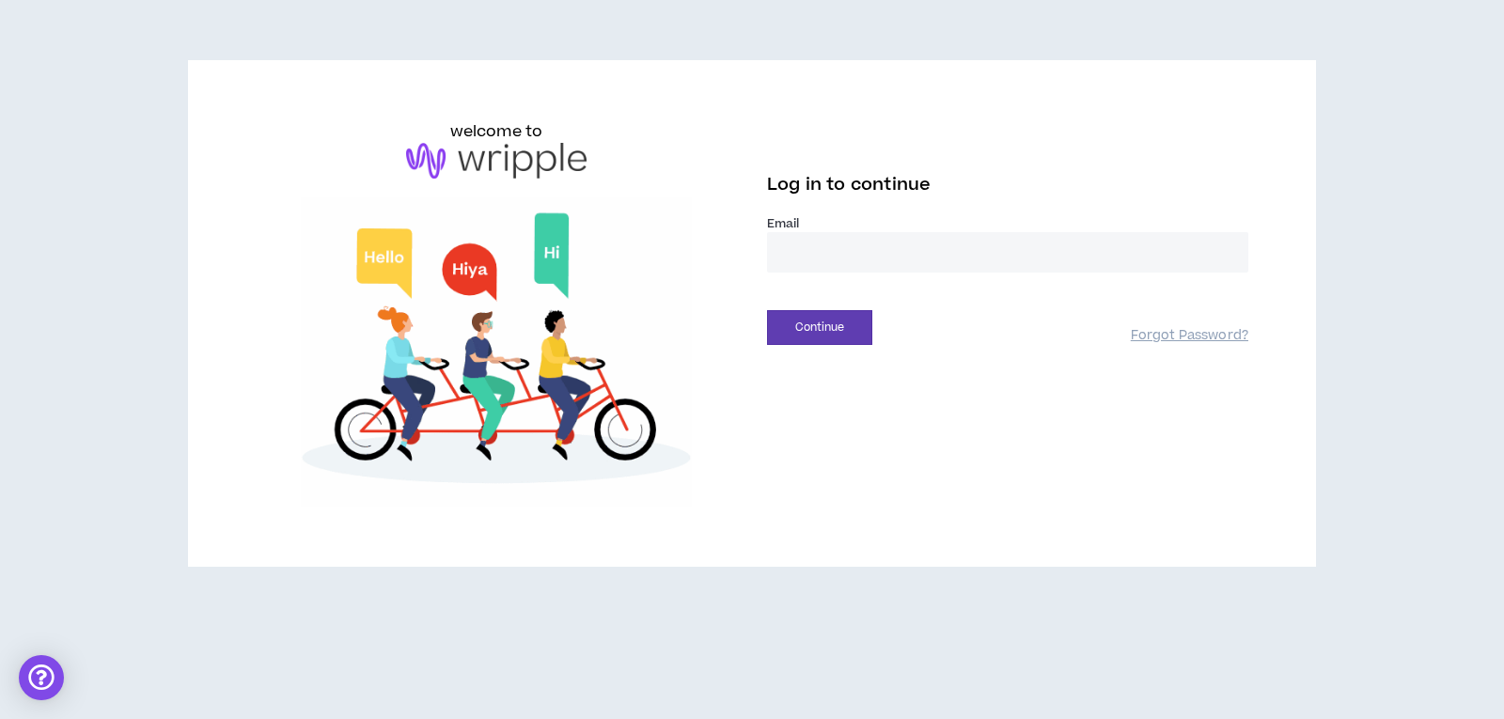
click at [824, 235] on input "email" at bounding box center [1007, 252] width 481 height 40
type input "**********"
click at [846, 329] on button "Continue" at bounding box center [819, 327] width 105 height 35
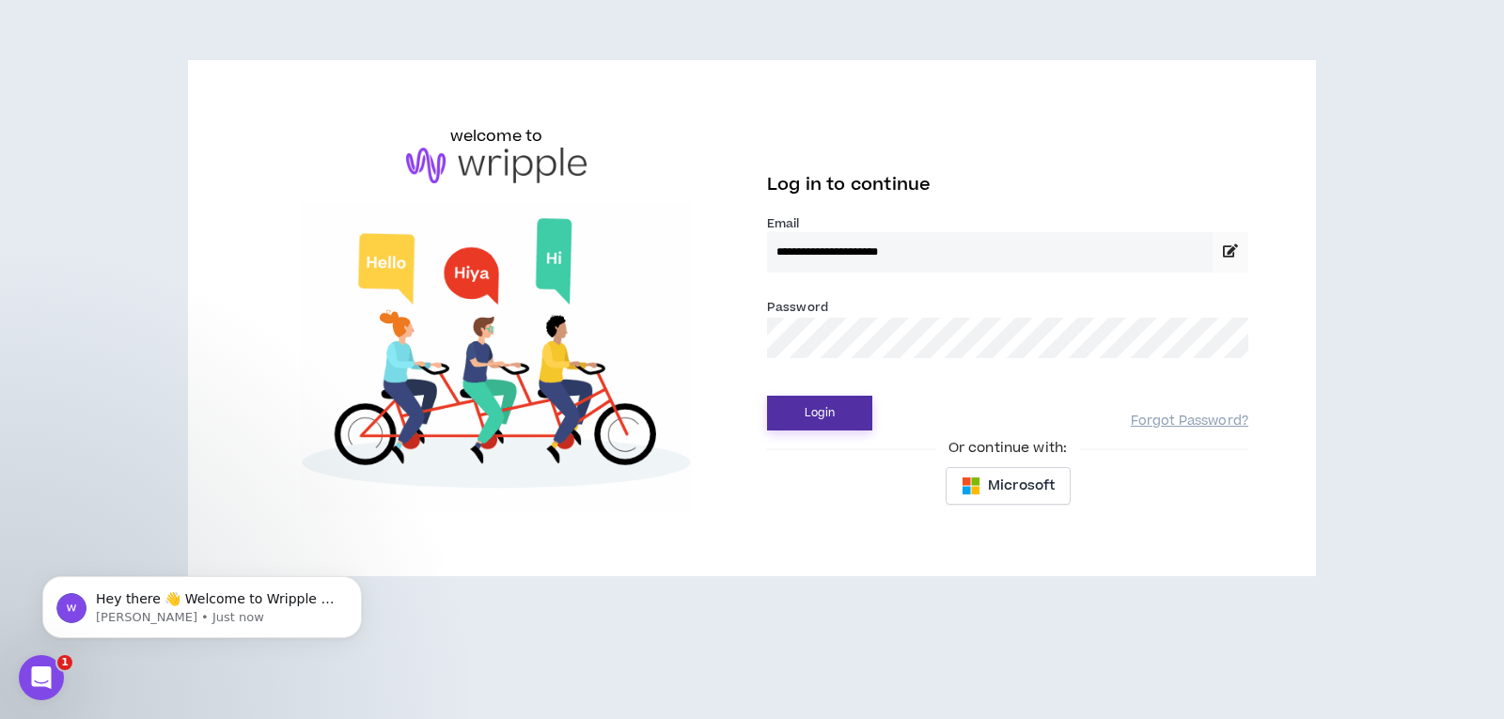
click at [823, 409] on button "Login" at bounding box center [819, 413] width 105 height 35
click at [837, 408] on button "Login" at bounding box center [819, 413] width 105 height 35
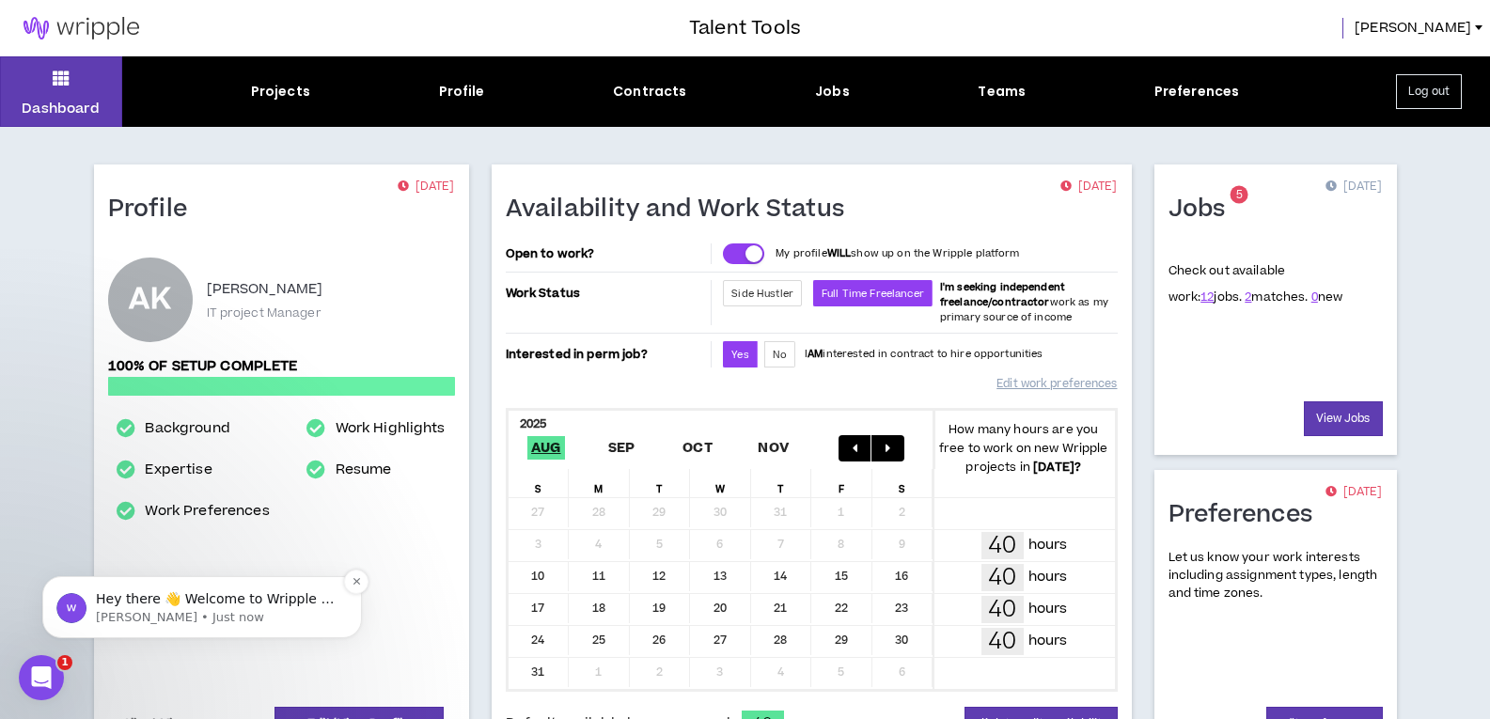
click at [133, 618] on p "[PERSON_NAME] • Just now" at bounding box center [217, 617] width 243 height 17
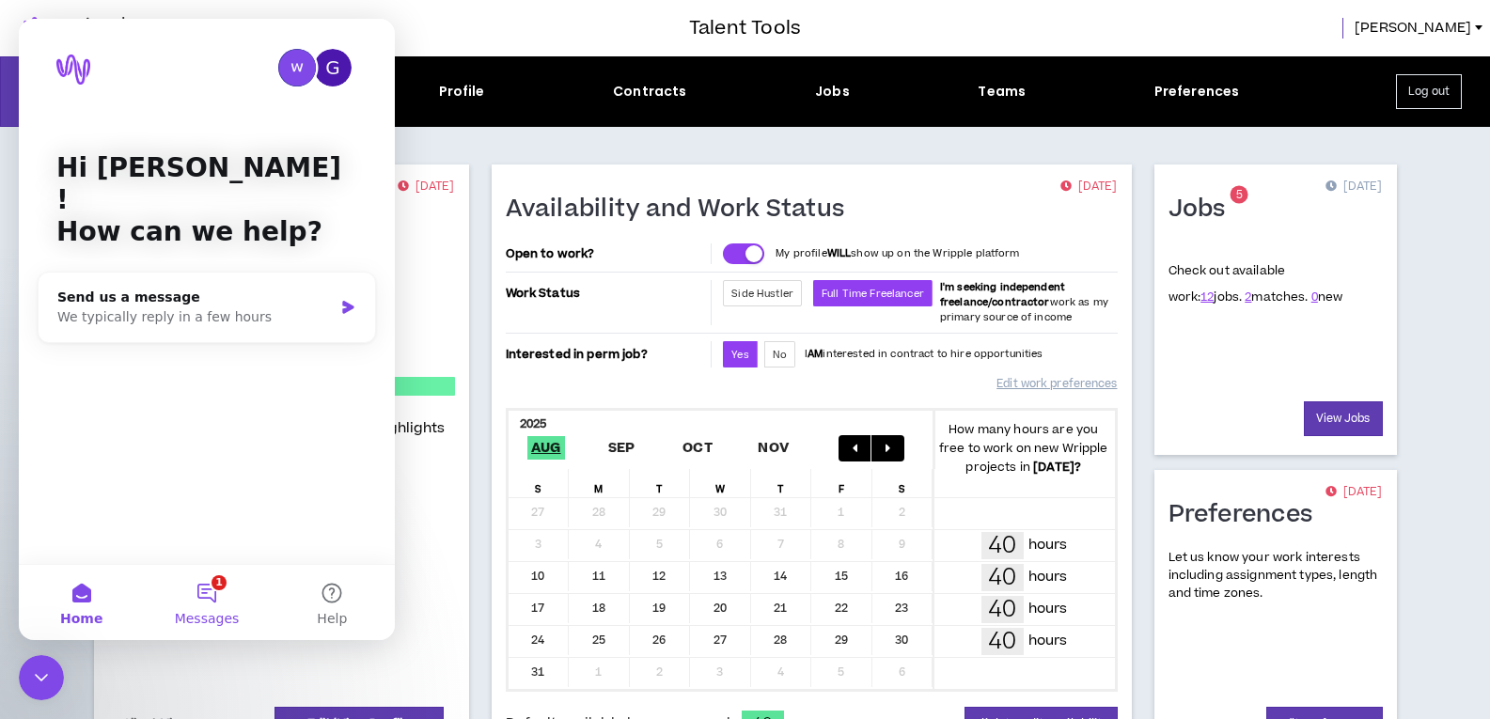
click at [207, 601] on button "1 Messages" at bounding box center [206, 602] width 125 height 75
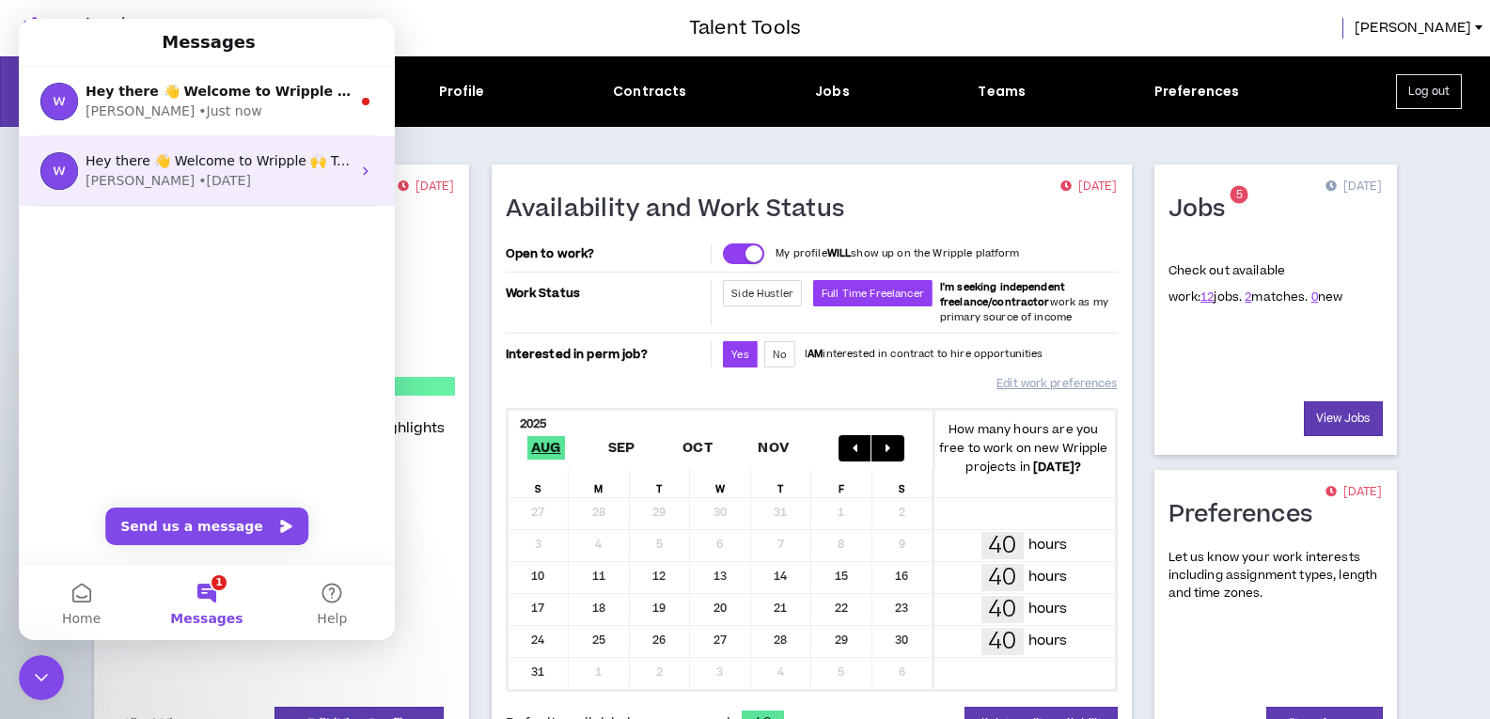
click at [331, 179] on div "[PERSON_NAME] • [DATE]" at bounding box center [218, 181] width 265 height 20
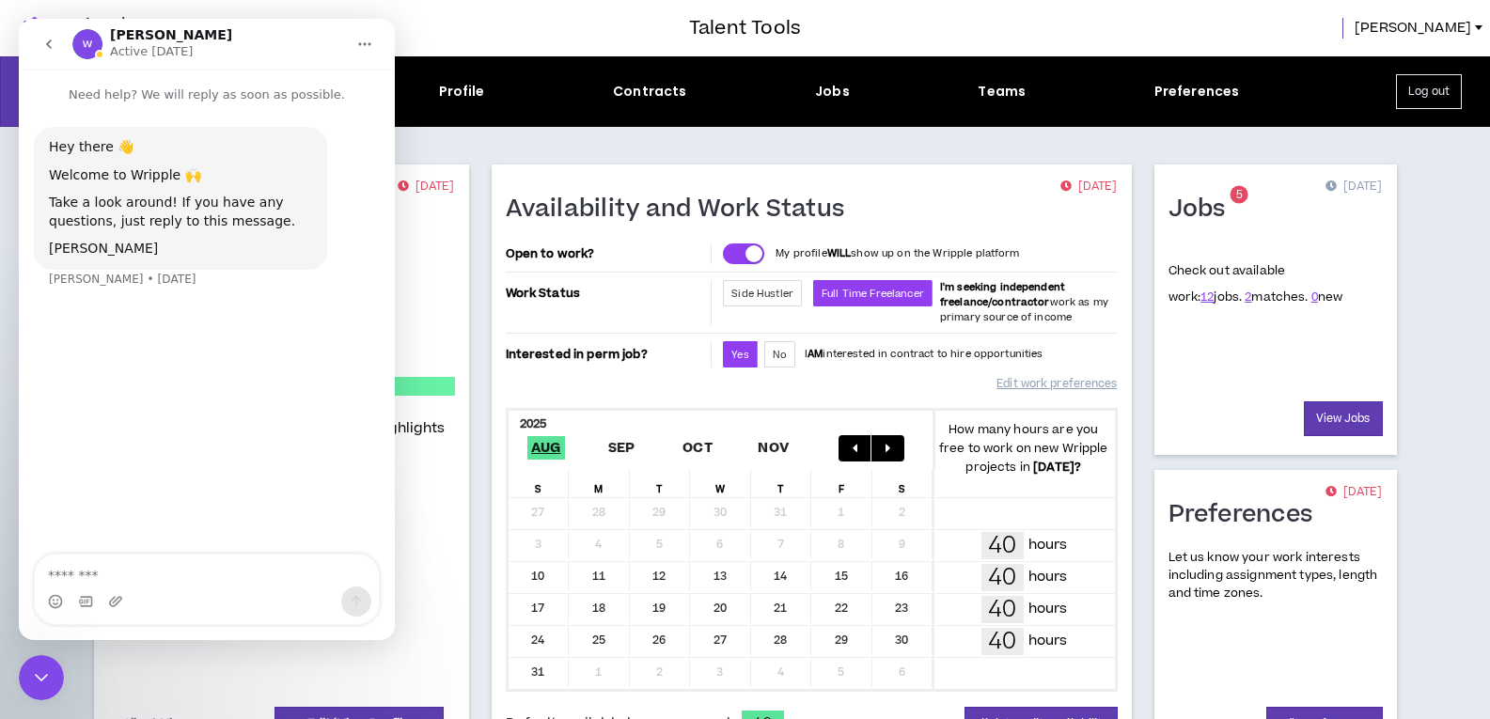
click at [43, 52] on button "go back" at bounding box center [49, 44] width 36 height 36
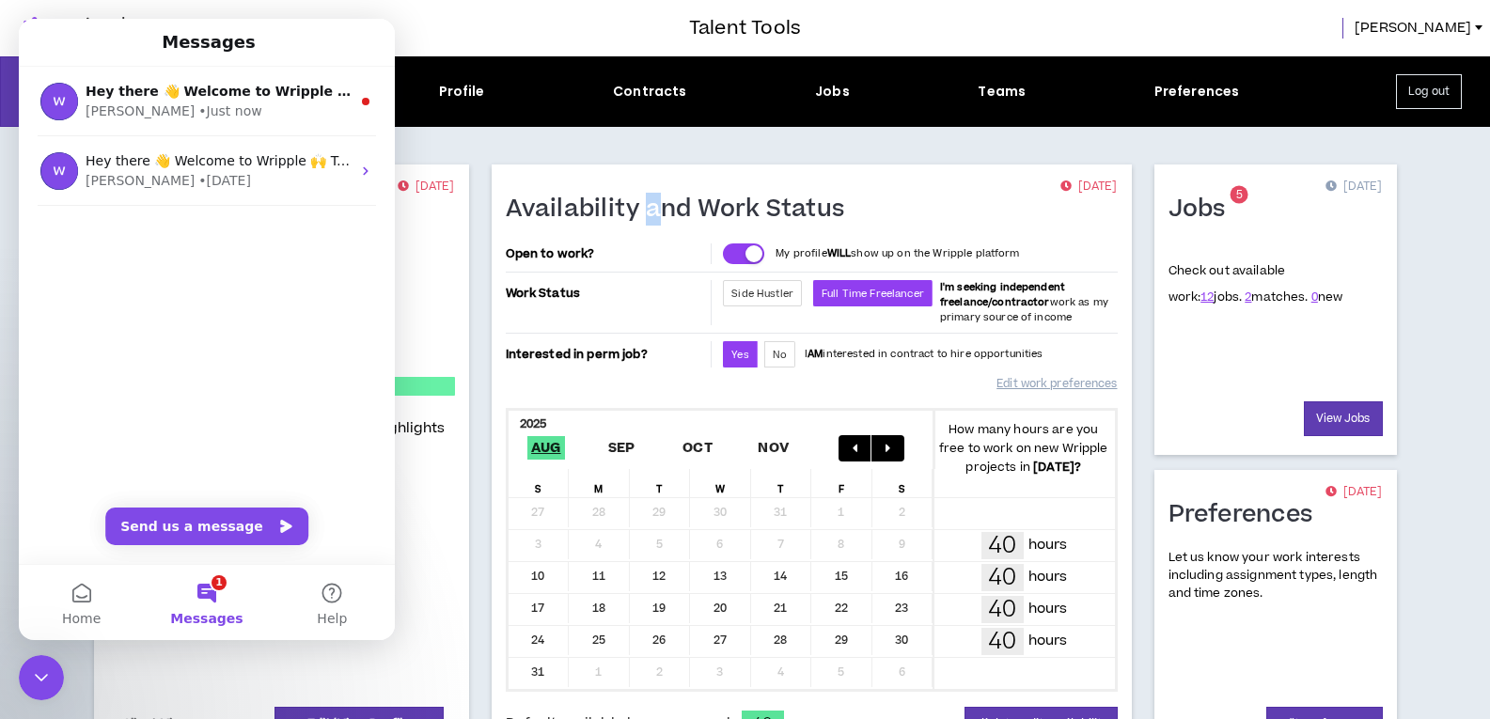
click at [651, 128] on div "Profile [DATE] AK [PERSON_NAME] IT project Manager 100% of setup complete Backg…" at bounding box center [745, 714] width 1363 height 1174
click at [397, 22] on div at bounding box center [344, 28] width 689 height 56
click at [84, 602] on button "Home" at bounding box center [81, 602] width 125 height 75
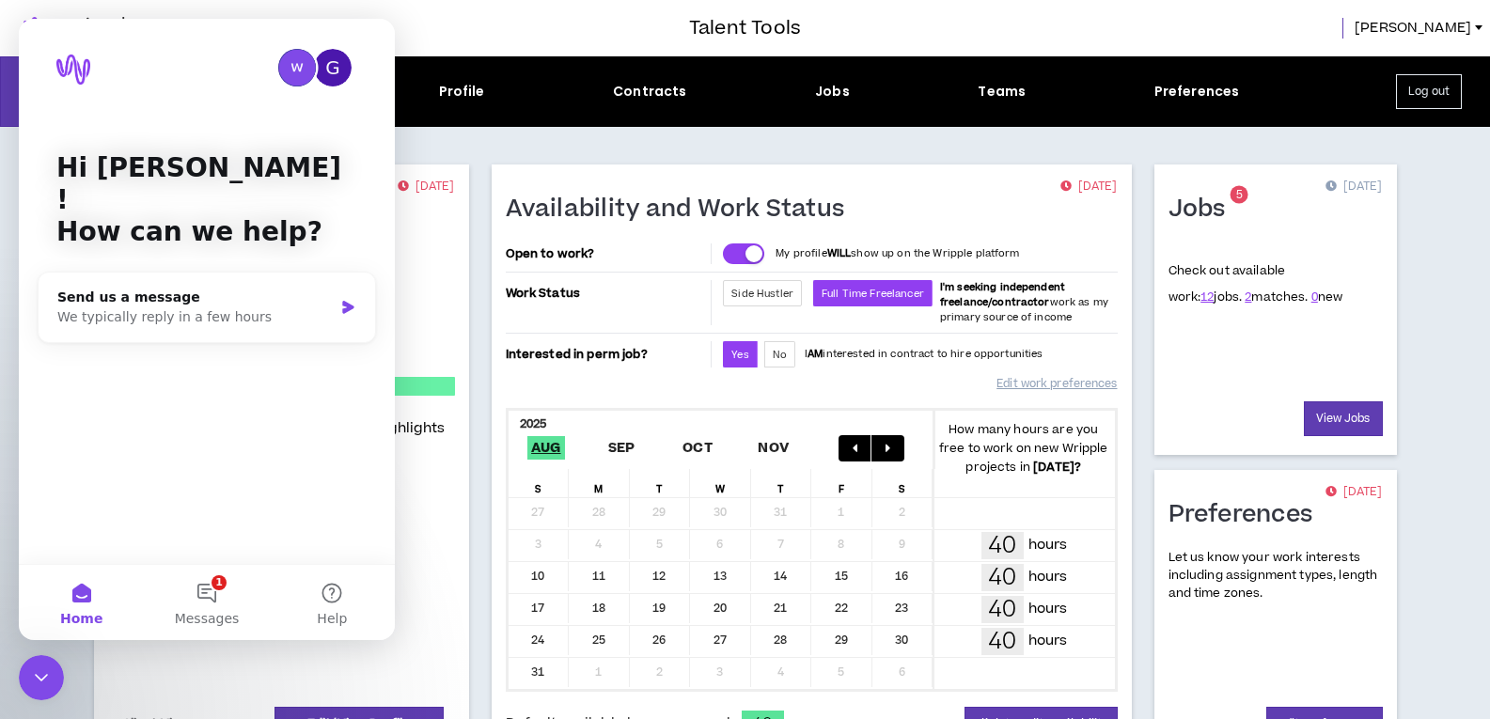
click at [42, 689] on div "Close Intercom Messenger" at bounding box center [41, 677] width 45 height 45
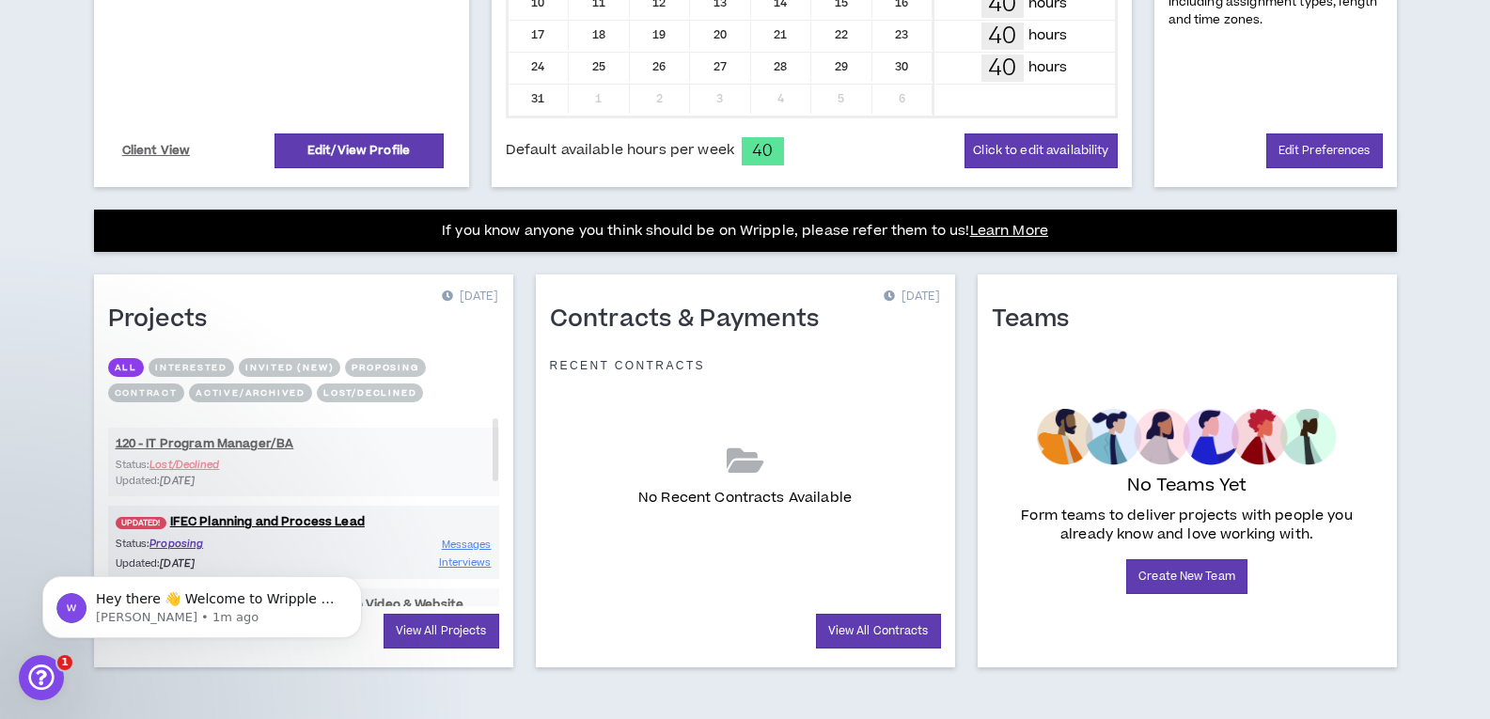
scroll to position [582, 0]
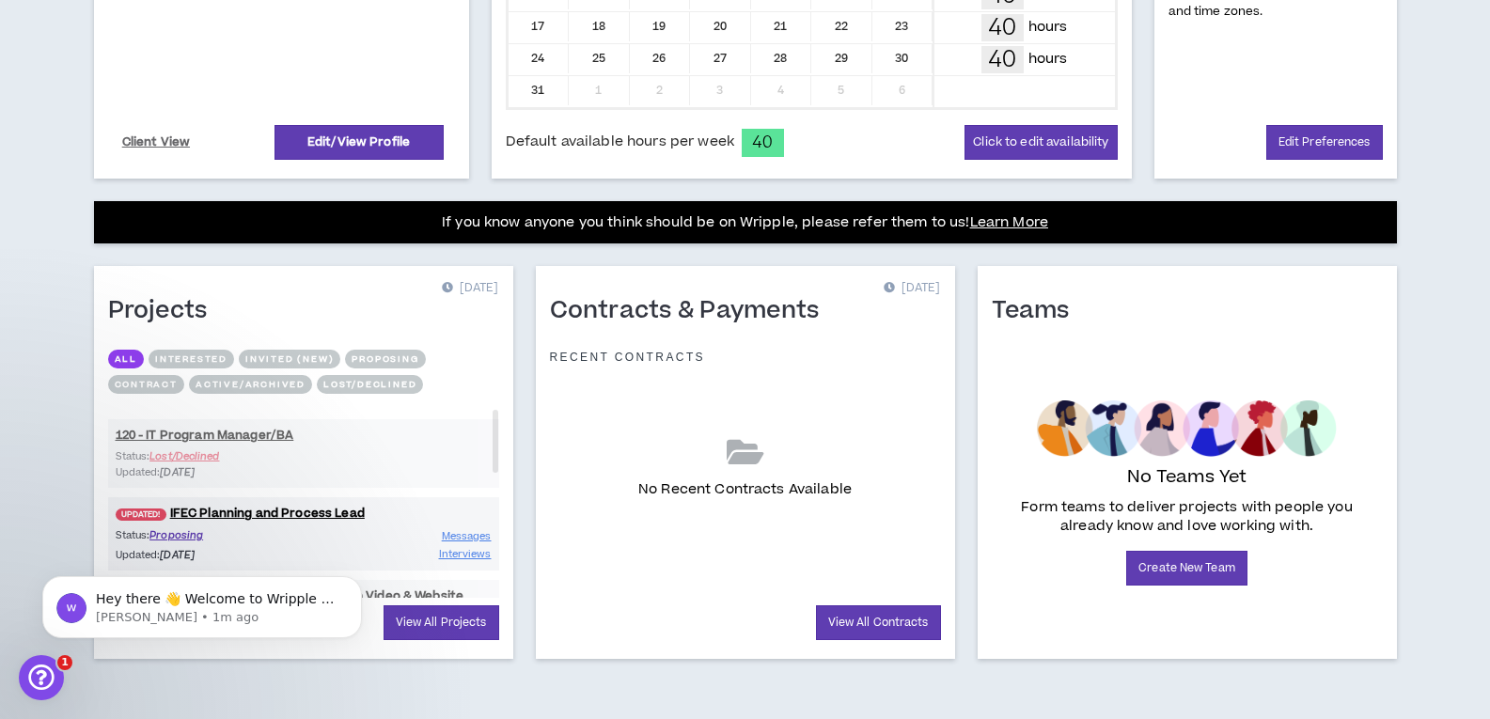
click at [74, 253] on div "Profile [DATE] AK [PERSON_NAME] IT project Manager 100% of setup complete Backg…" at bounding box center [745, 132] width 1363 height 1174
